Goal: Go to known website

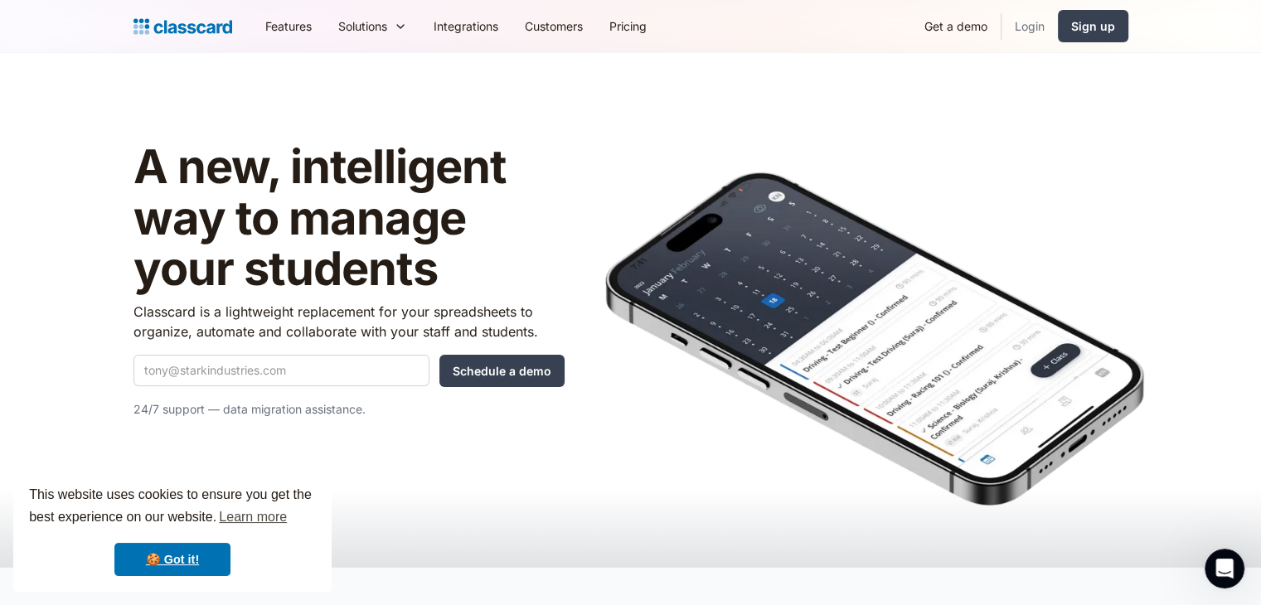
click at [1022, 24] on link "Login" at bounding box center [1030, 25] width 56 height 37
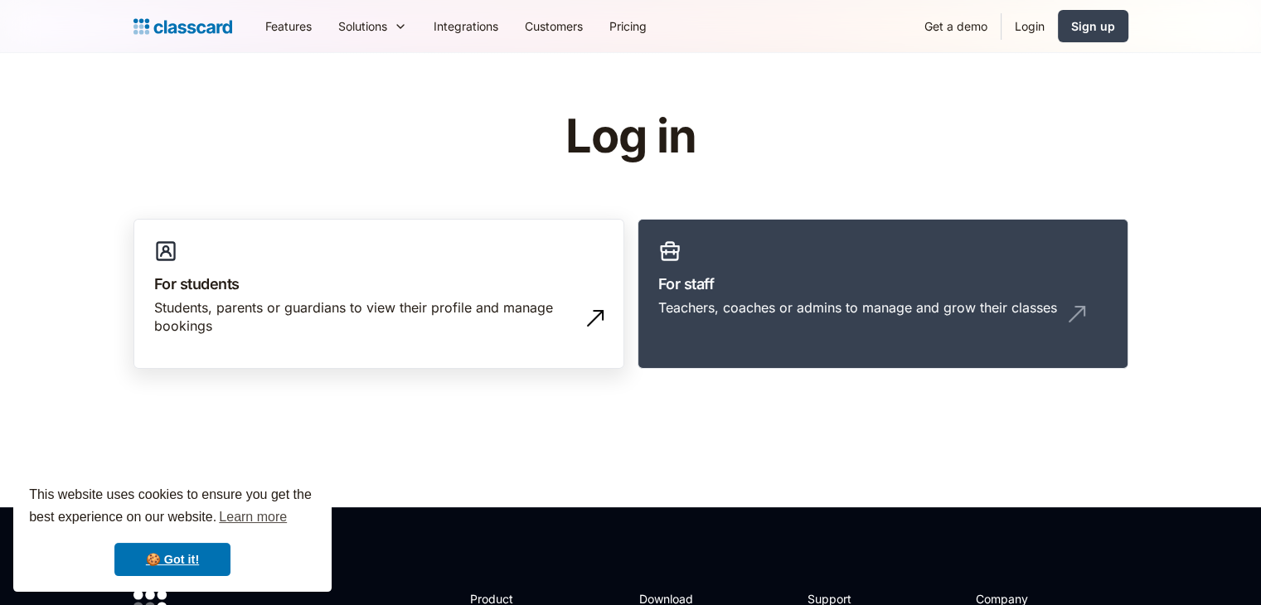
click at [500, 273] on h3 "For students" at bounding box center [378, 284] width 449 height 22
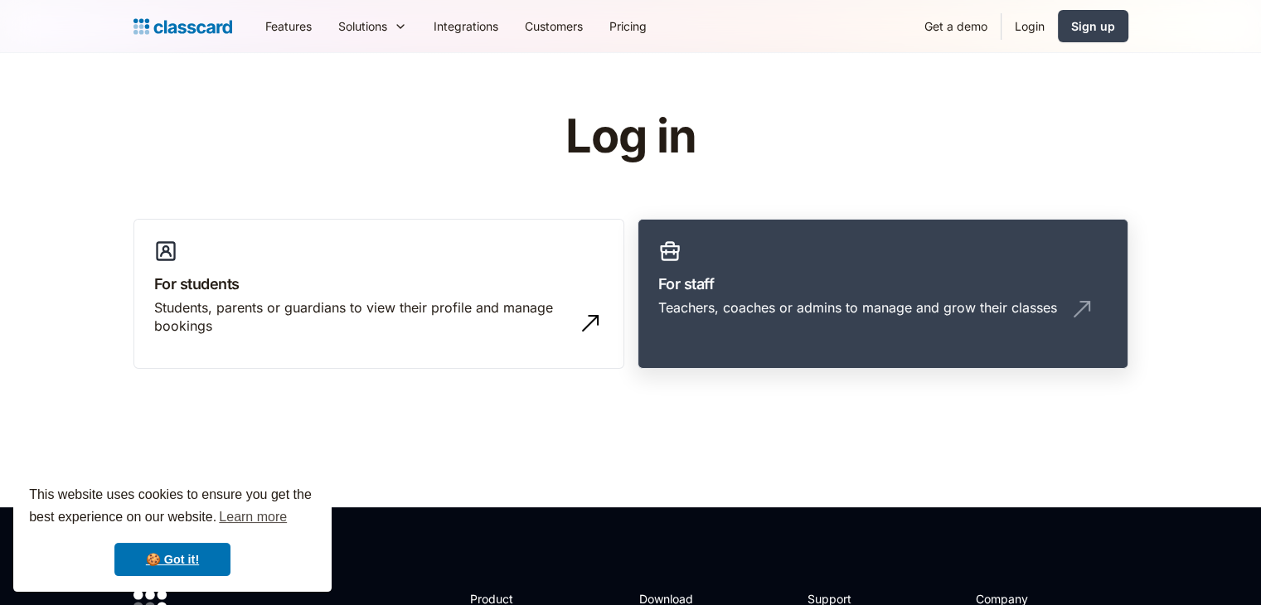
click at [813, 308] on div "Teachers, coaches or admins to manage and grow their classes" at bounding box center [857, 308] width 399 height 18
